Goal: Task Accomplishment & Management: Manage account settings

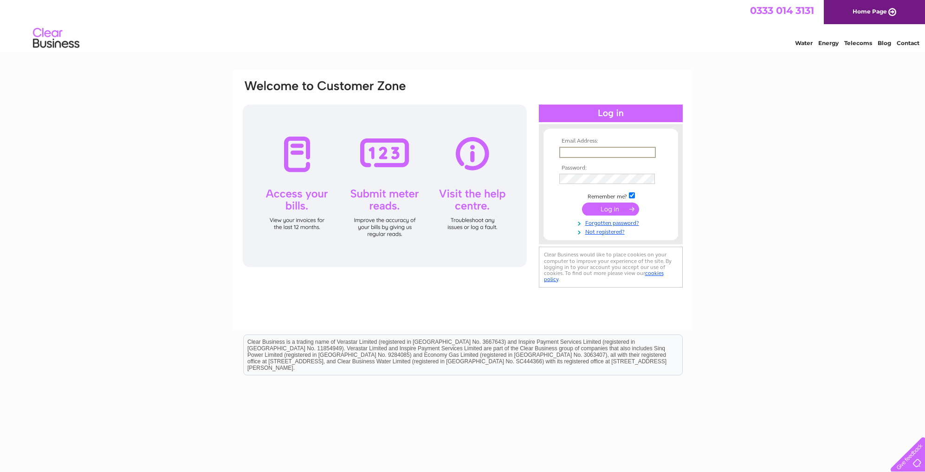
click at [612, 155] on input "text" at bounding box center [607, 152] width 97 height 11
type input "[EMAIL_ADDRESS][DOMAIN_NAME]"
click at [582, 202] on input "submit" at bounding box center [610, 208] width 57 height 13
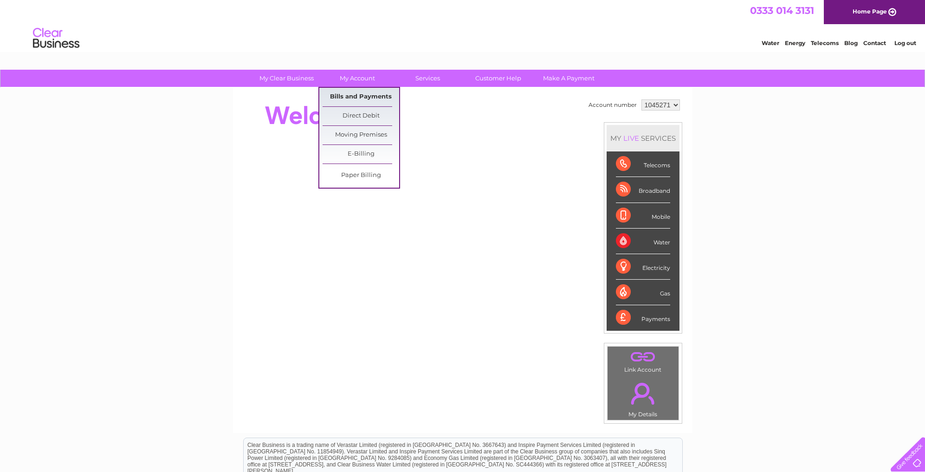
click at [357, 91] on link "Bills and Payments" at bounding box center [361, 97] width 77 height 19
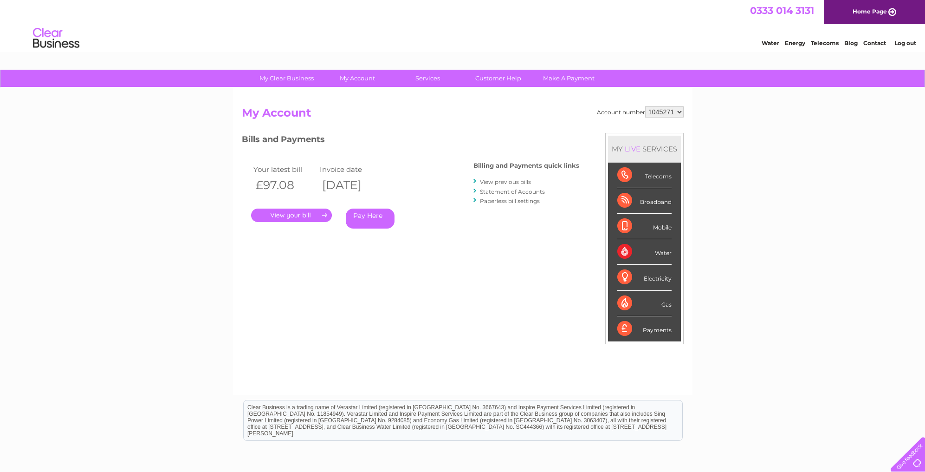
click at [293, 211] on link "." at bounding box center [291, 214] width 81 height 13
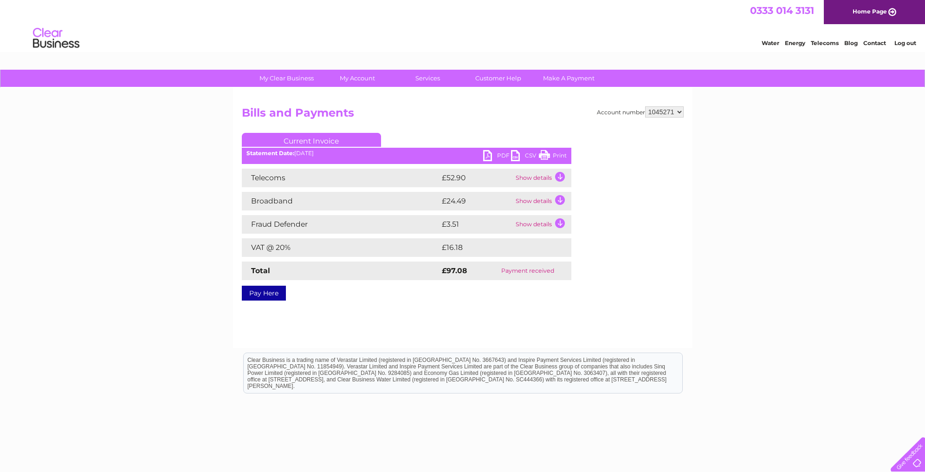
click at [499, 153] on link "PDF" at bounding box center [497, 156] width 28 height 13
